Goal: Information Seeking & Learning: Learn about a topic

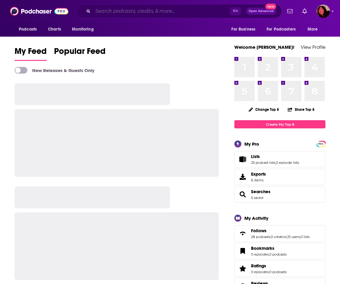
click at [123, 15] on input "Search podcasts, credits, & more..." at bounding box center [161, 11] width 137 height 10
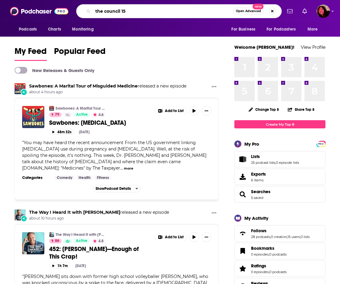
type input "the council 15"
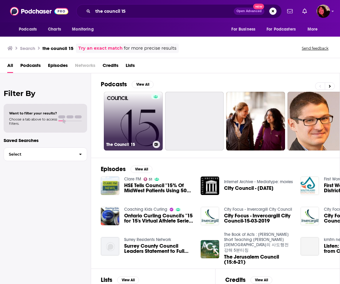
click at [138, 123] on link "The Council 15" at bounding box center [133, 121] width 59 height 59
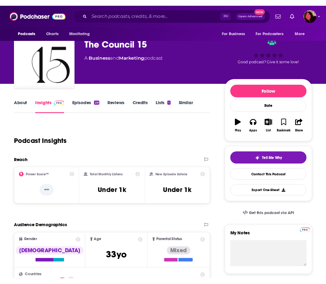
scroll to position [19, 0]
